Goal: Check status: Check status

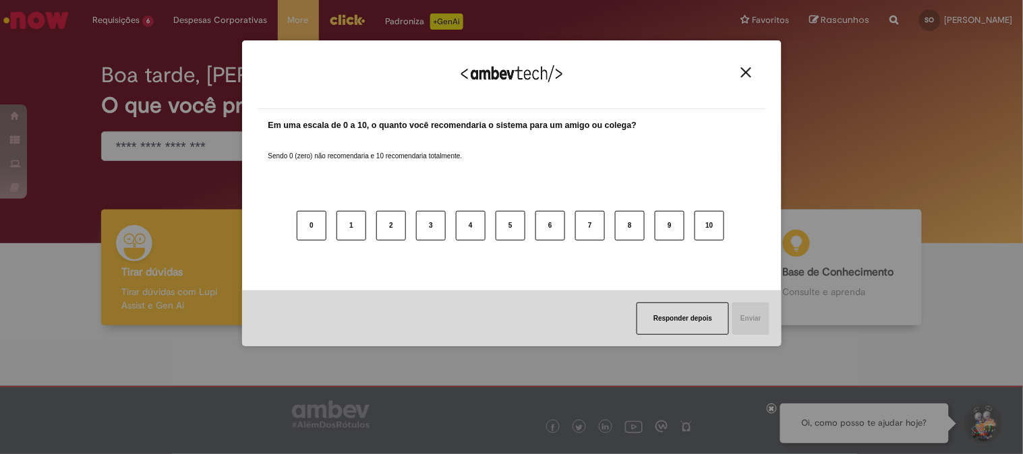
click at [151, 55] on div "Agradecemos seu feedback! Em uma escala de 0 a 10, o quanto você recomendaria o…" at bounding box center [511, 227] width 1023 height 454
click at [745, 76] on img "Close" at bounding box center [746, 72] width 10 height 10
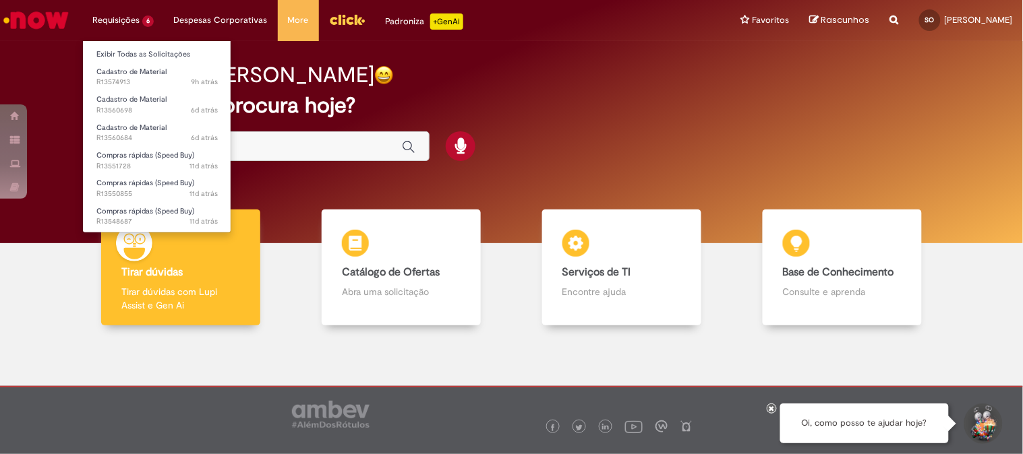
click at [129, 22] on li "Requisições 6 Exibir Todas as Solicitações Cadastro de Material 9h atrás 9 hora…" at bounding box center [123, 20] width 82 height 40
click at [155, 57] on link "Exibir Todas as Solicitações" at bounding box center [157, 54] width 148 height 15
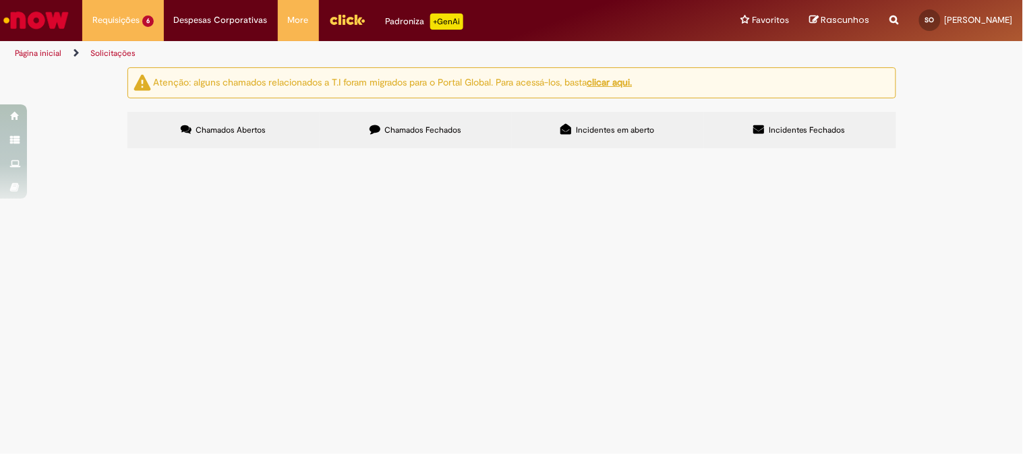
click at [438, 126] on span "Chamados Fechados" at bounding box center [422, 130] width 77 height 11
click at [0, 0] on span "Amostras voláteis croma, Jacareí 15/09" at bounding box center [0, 0] width 0 height 0
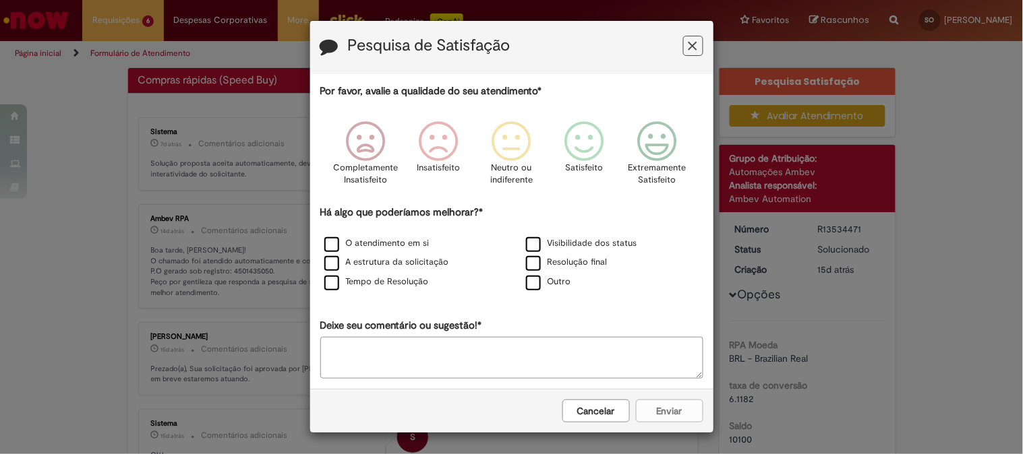
click at [683, 46] on button "Feedback" at bounding box center [693, 46] width 20 height 20
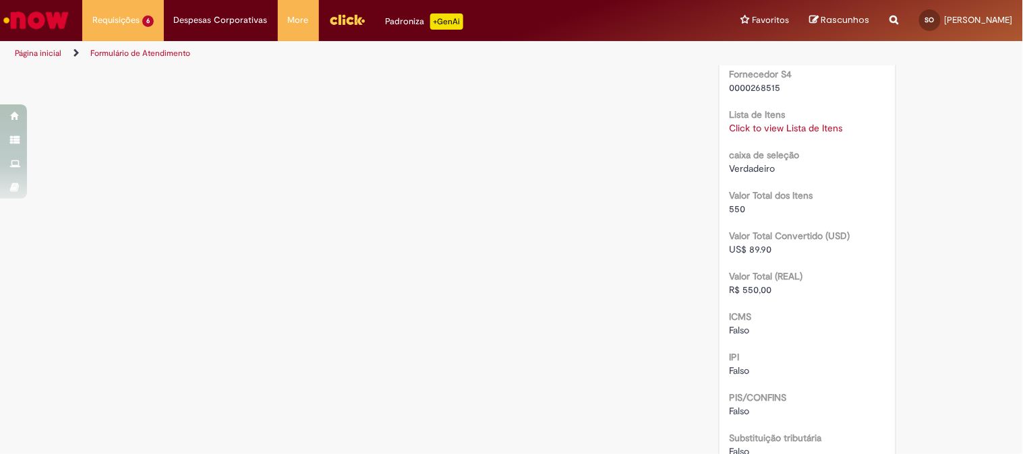
scroll to position [1071, 0]
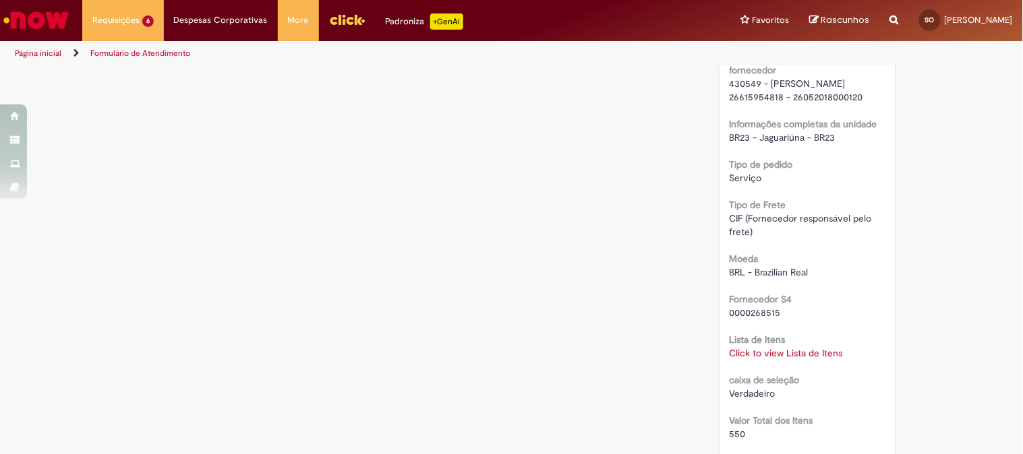
click at [798, 359] on link "Click to view Lista de Itens" at bounding box center [786, 353] width 113 height 12
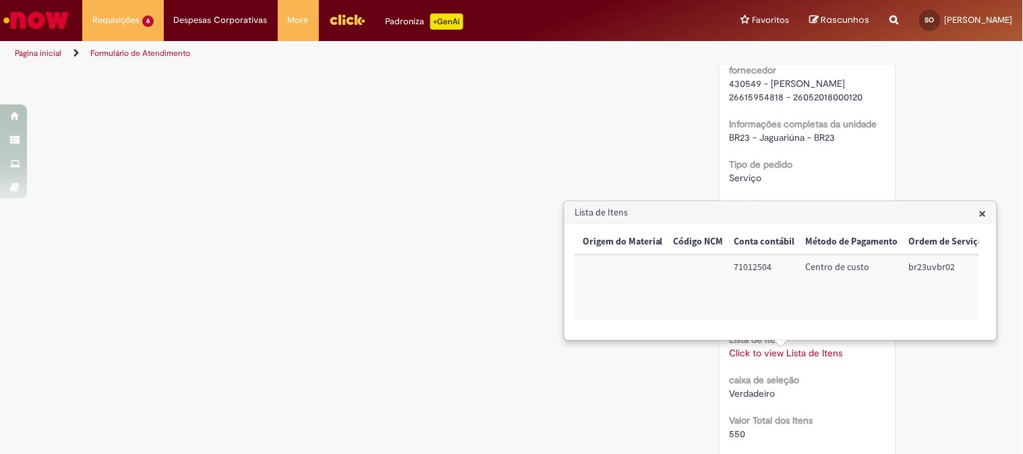
scroll to position [0, 547]
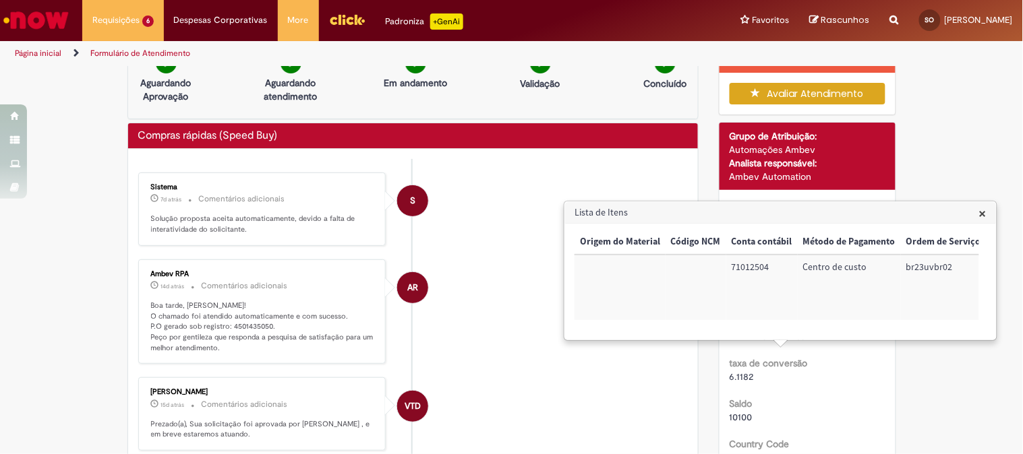
scroll to position [0, 0]
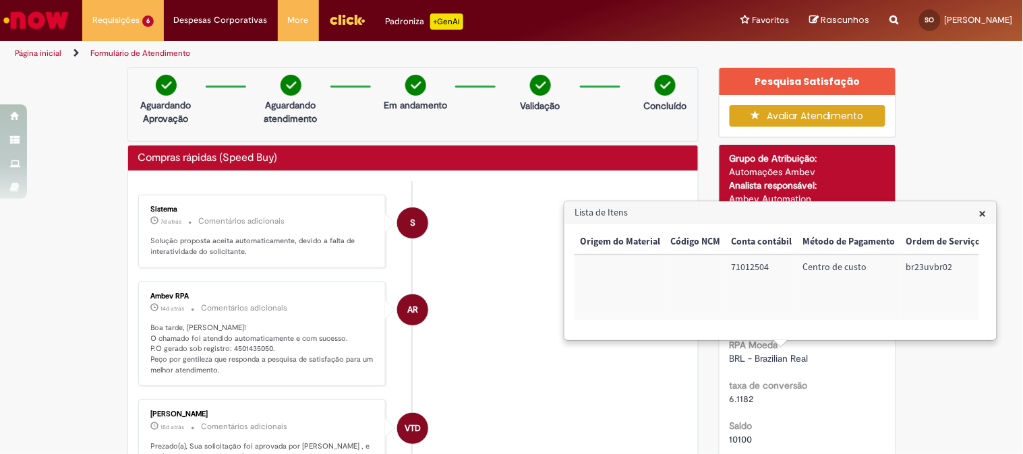
click at [983, 214] on span "×" at bounding box center [982, 213] width 7 height 18
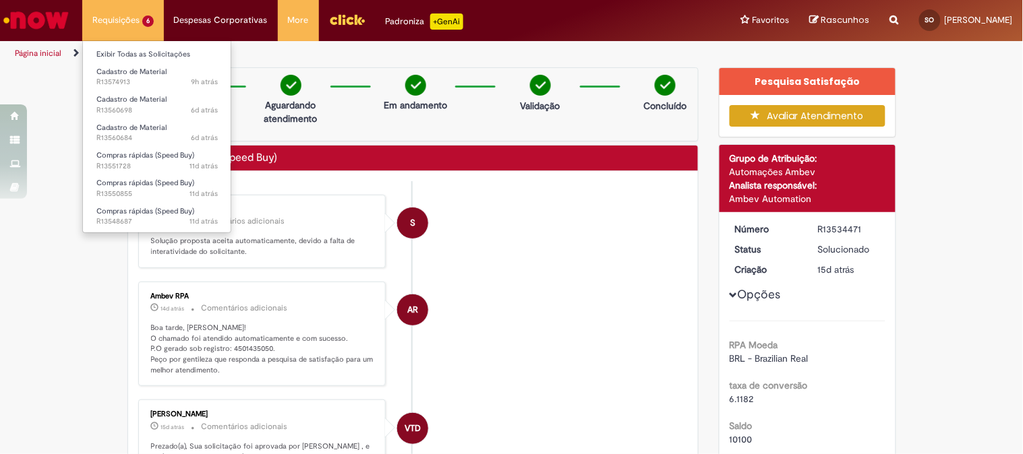
scroll to position [1175, 0]
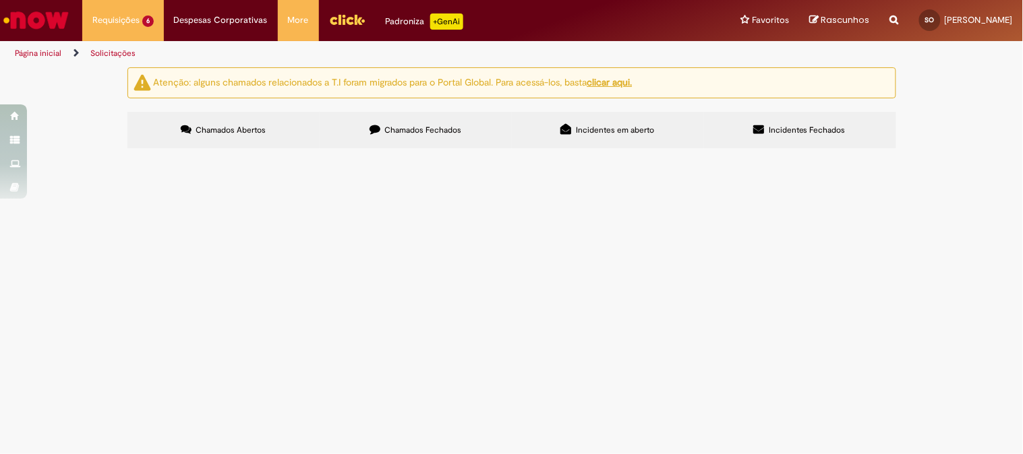
click at [407, 135] on span "Chamados Fechados" at bounding box center [422, 130] width 77 height 11
click at [0, 0] on td "Pedidos pendentes, corridas dos dias 25/07 e 20/06 pedidos 4501278336 e 4501194…" at bounding box center [0, 0] width 0 height 0
click at [0, 0] on span "Pedidos pendentes, corridas dos dias 25/07 e 20/06 pedidos 4501278336 e 4501194…" at bounding box center [0, 0] width 0 height 0
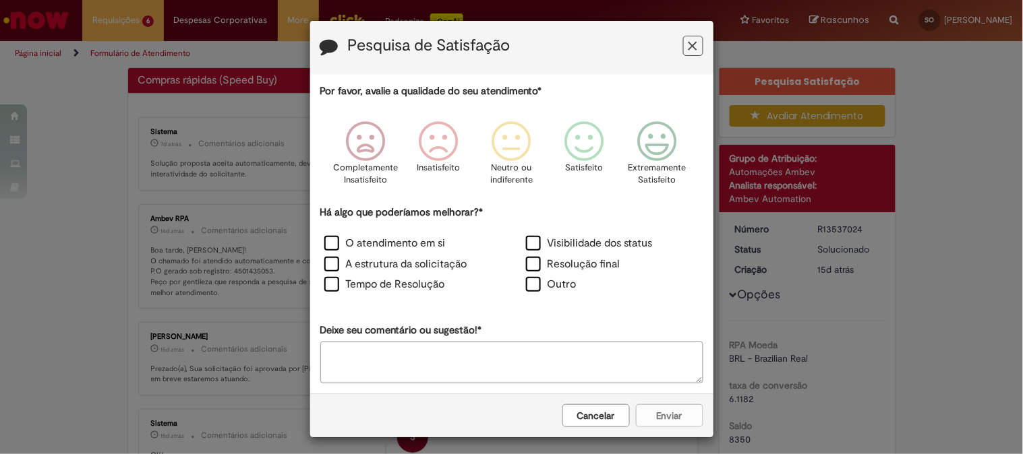
click at [684, 54] on button "Feedback" at bounding box center [693, 46] width 20 height 20
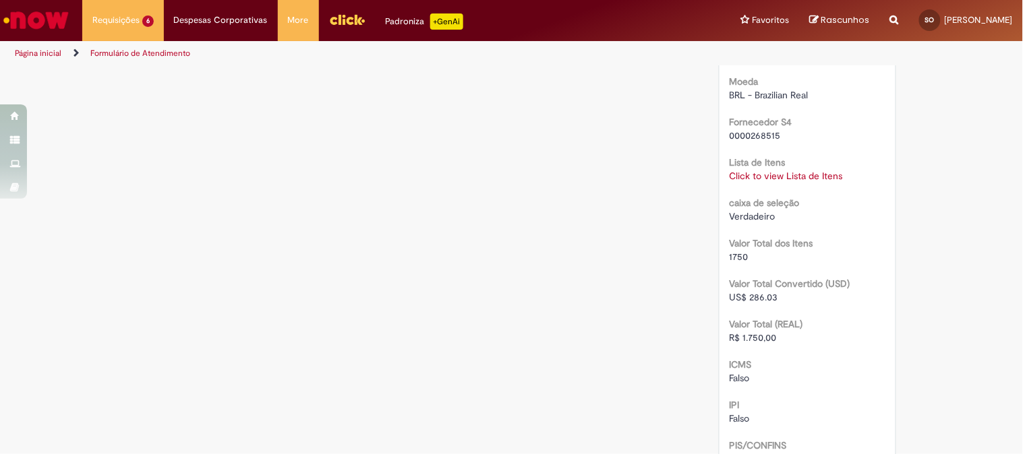
scroll to position [1173, 0]
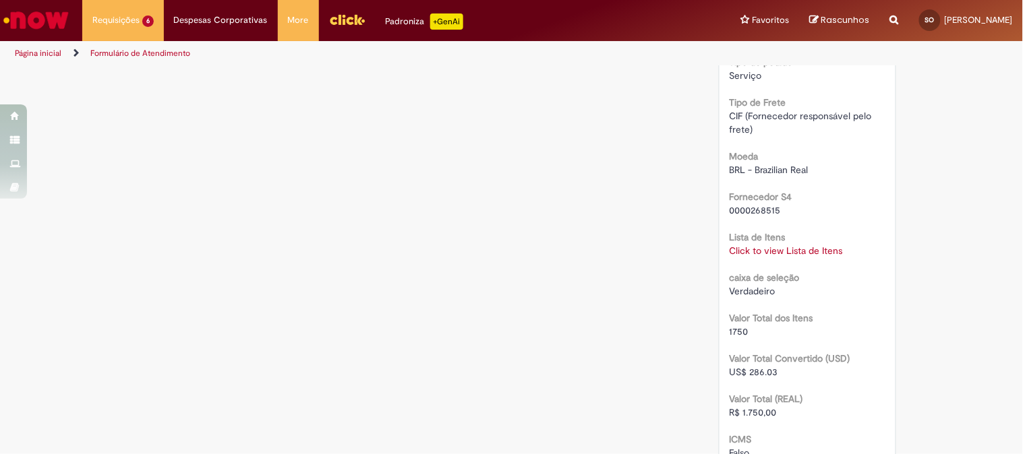
click at [782, 257] on link "Click to view Lista de Itens" at bounding box center [786, 251] width 113 height 12
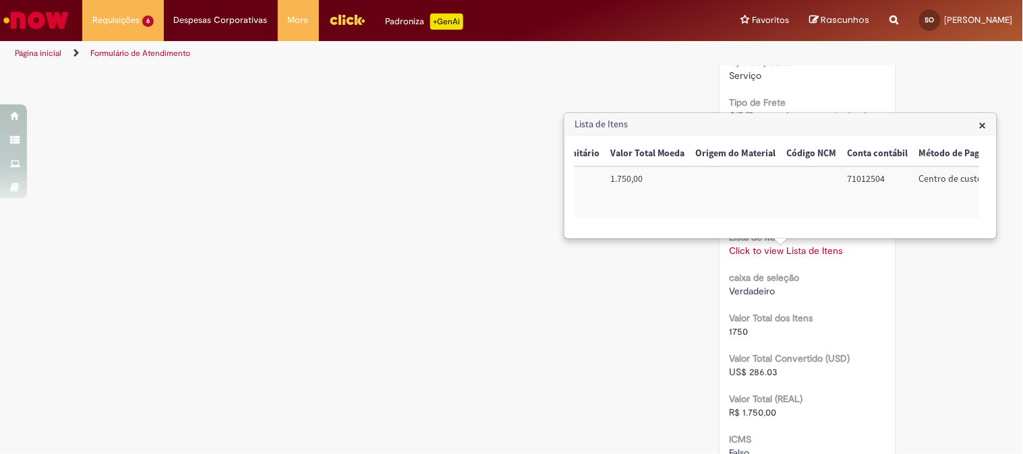
scroll to position [0, 435]
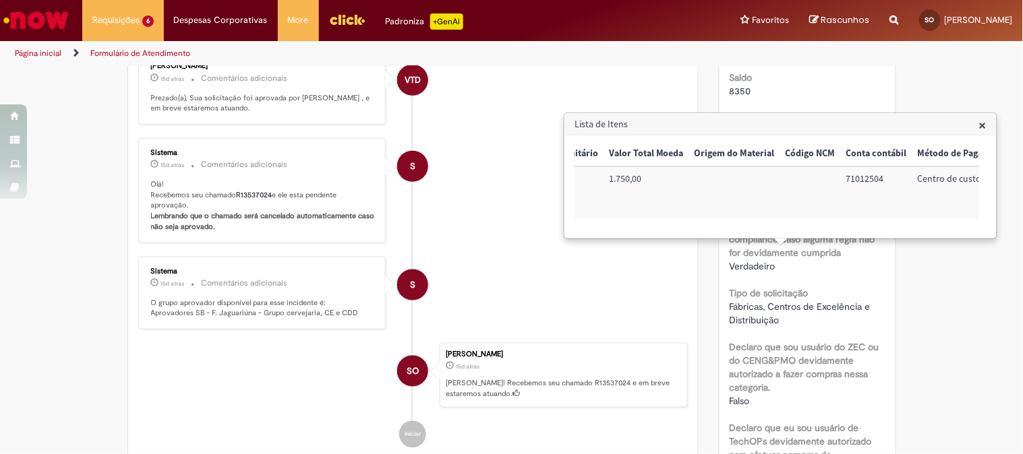
scroll to position [49, 0]
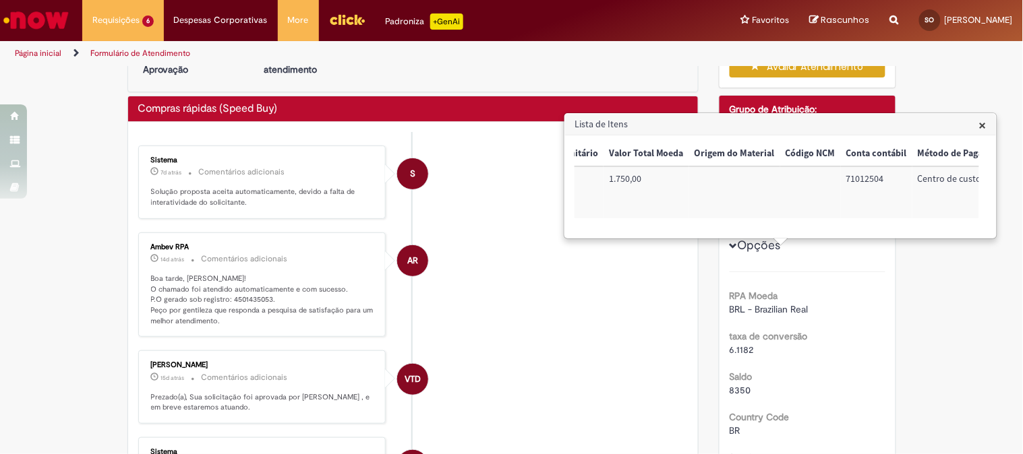
click at [985, 125] on span "×" at bounding box center [982, 125] width 7 height 18
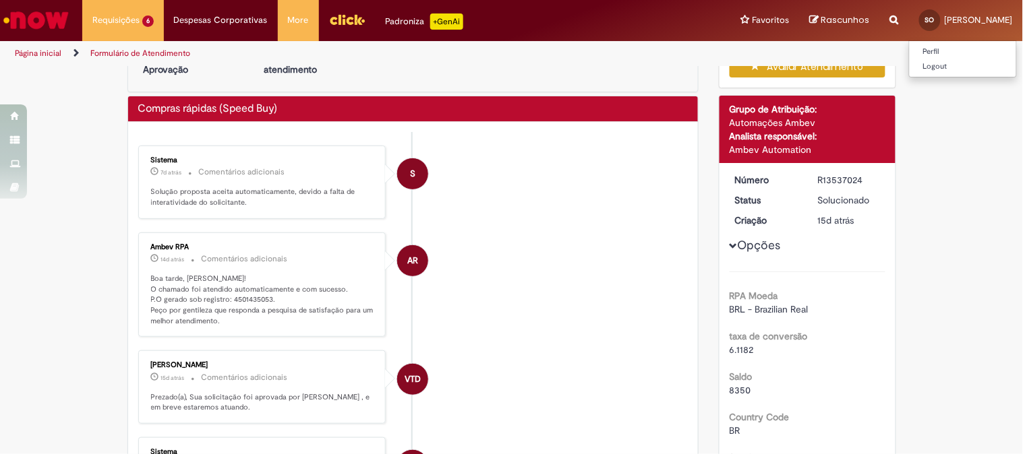
scroll to position [1175, 0]
